Goal: Information Seeking & Learning: Learn about a topic

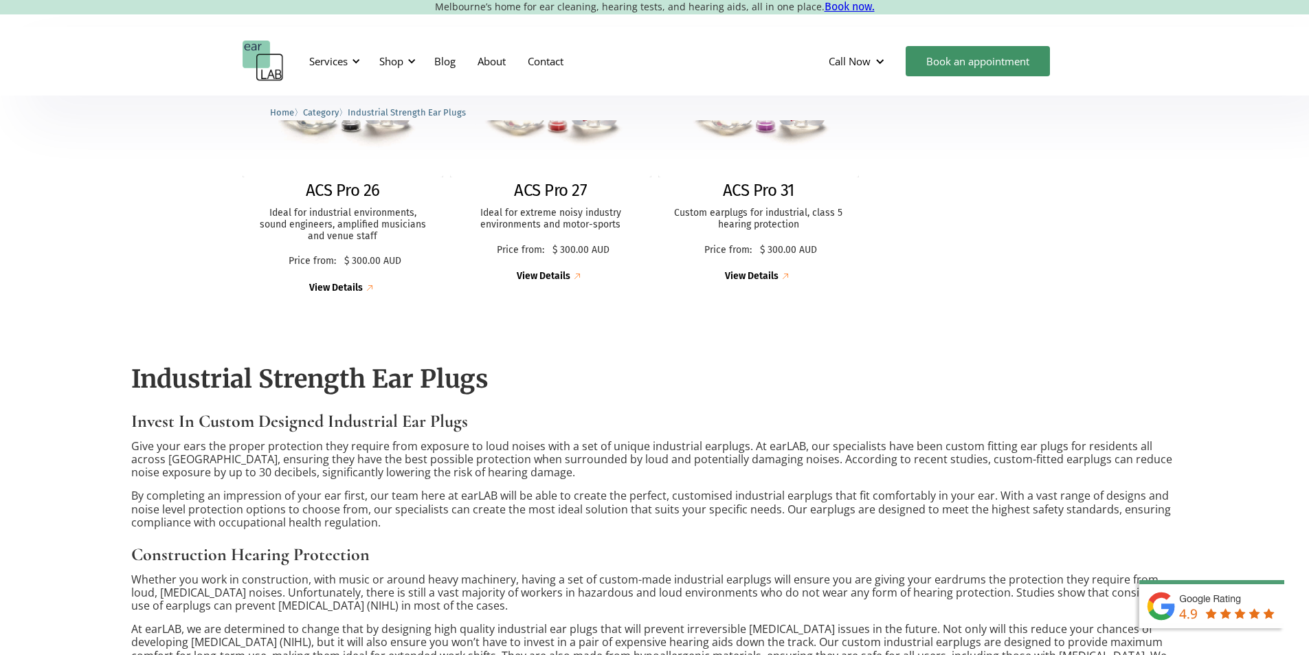
scroll to position [687, 0]
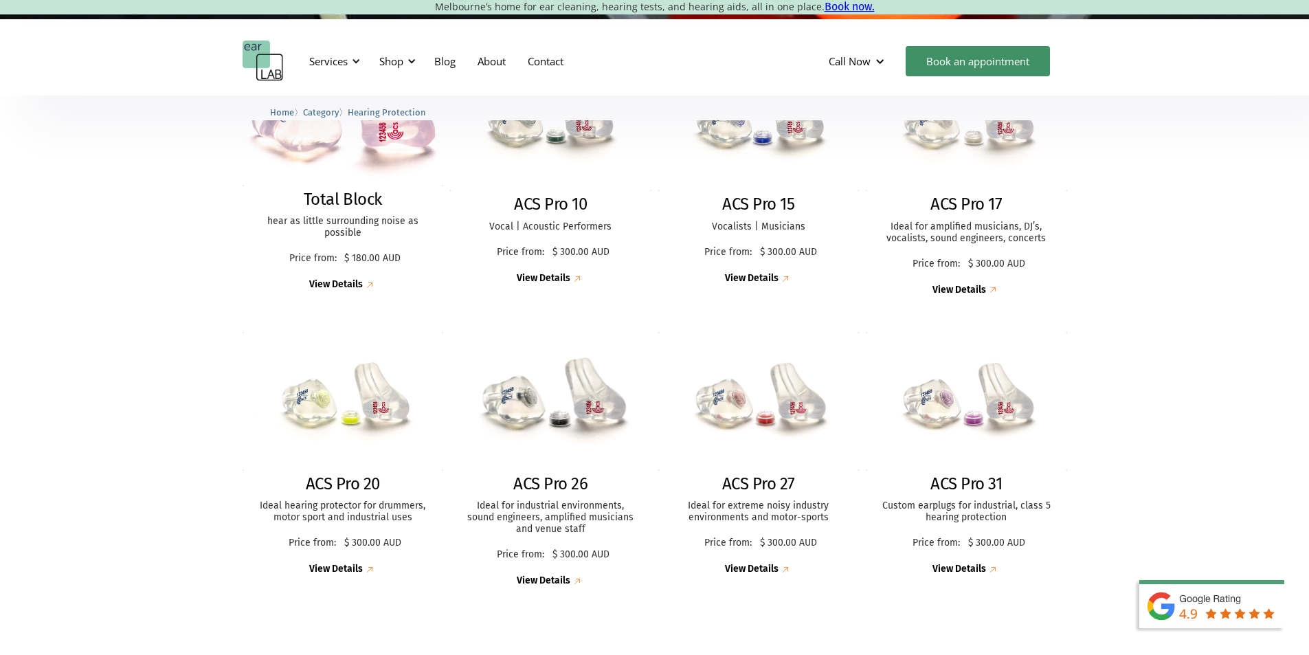
scroll to position [412, 0]
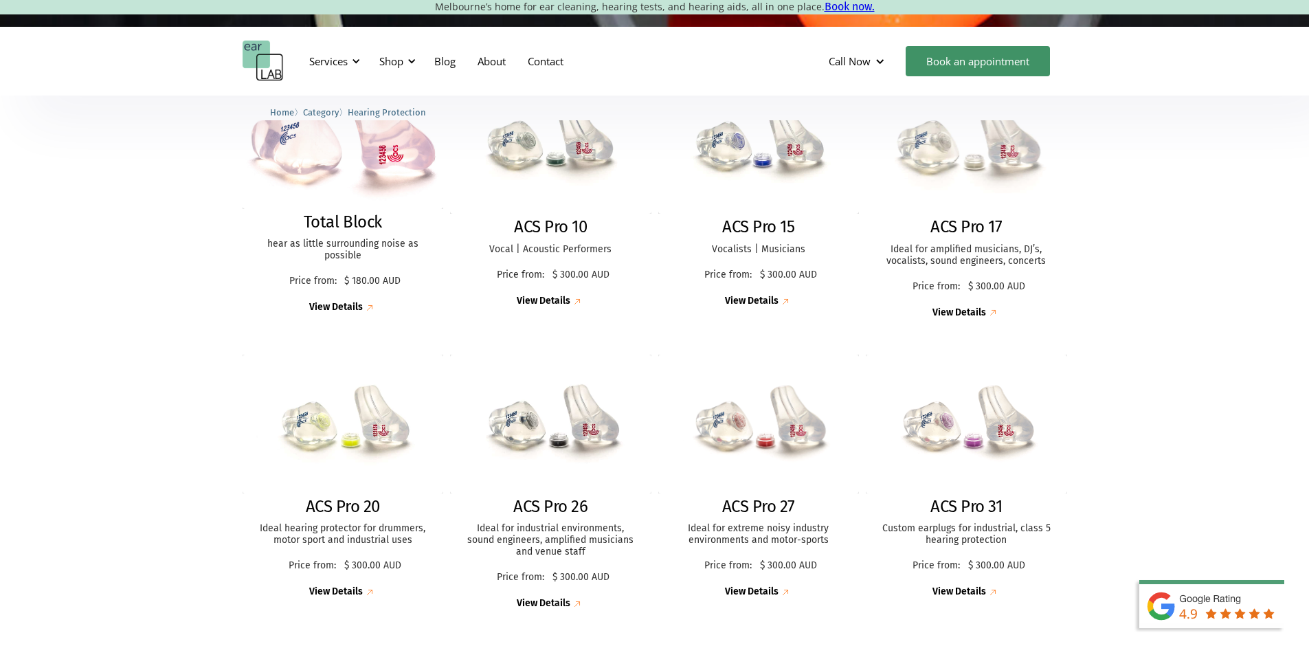
click at [979, 315] on div "View Details" at bounding box center [960, 313] width 54 height 12
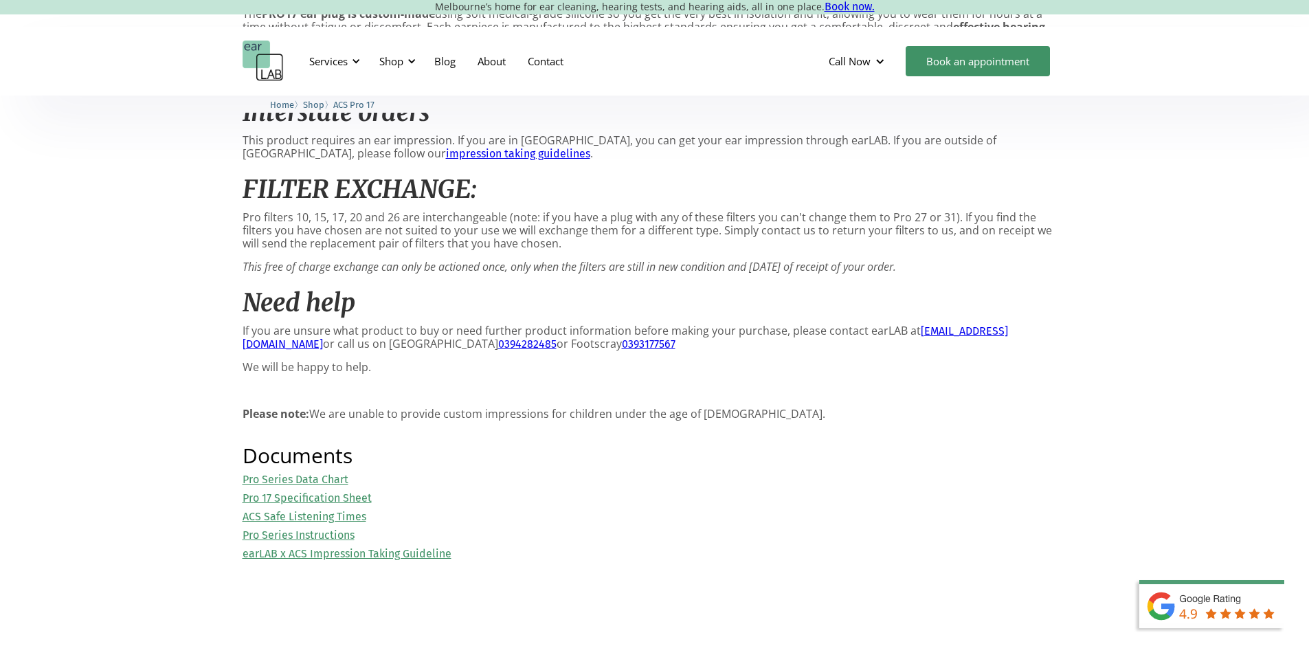
scroll to position [1375, 0]
